Goal: Find specific page/section: Find specific page/section

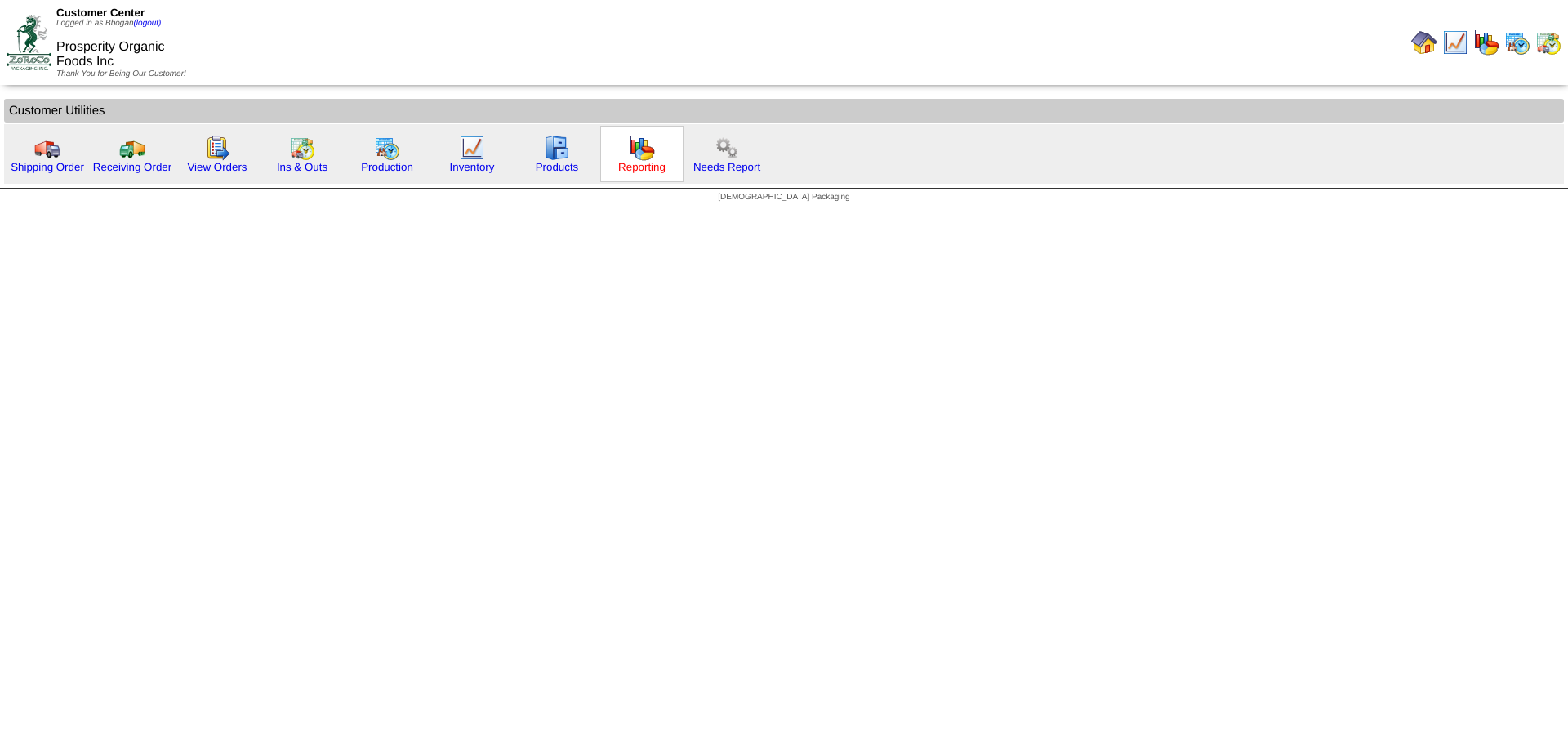
click at [657, 161] on link "Reporting" at bounding box center [642, 166] width 47 height 12
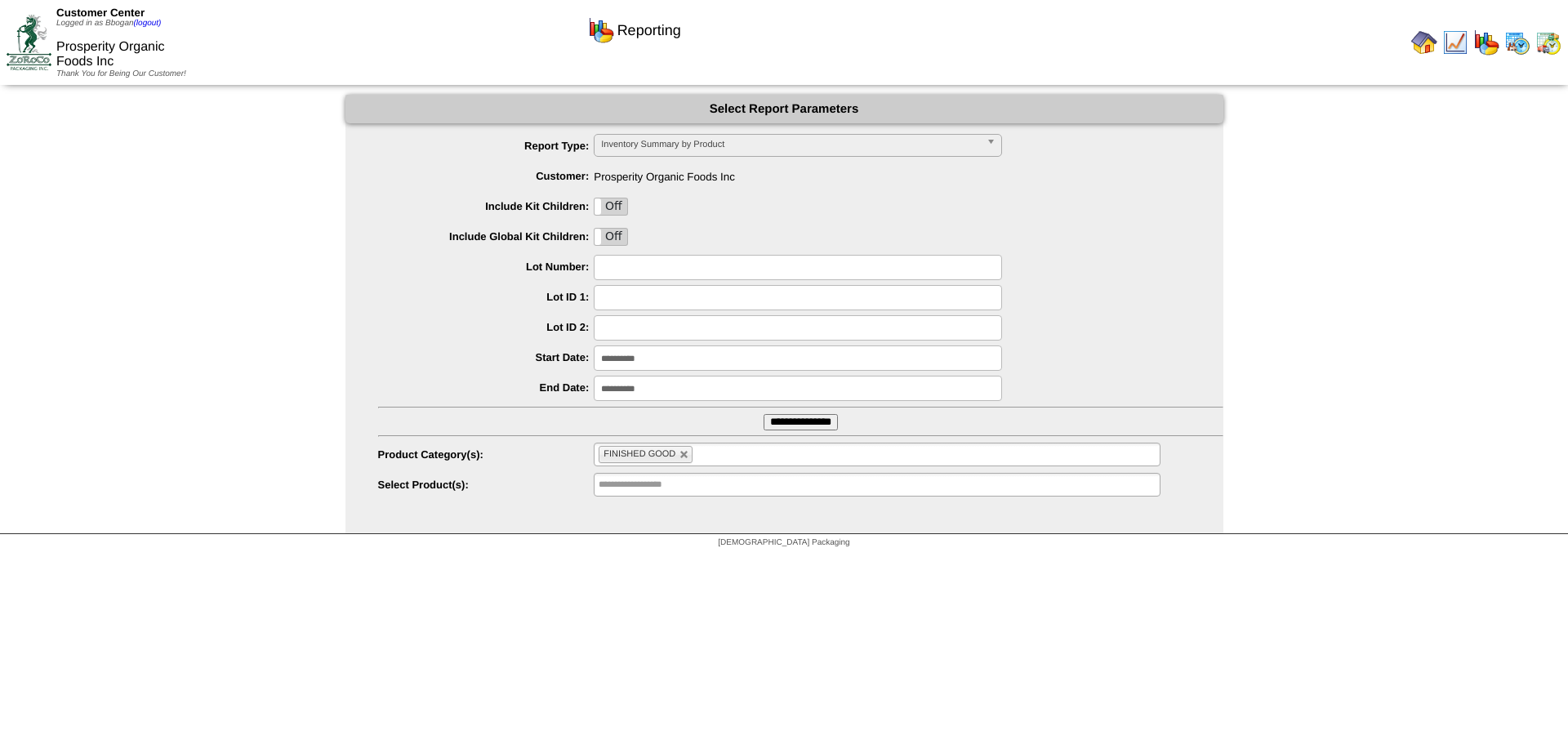
click at [808, 419] on input "**********" at bounding box center [801, 423] width 74 height 17
